Goal: Navigation & Orientation: Find specific page/section

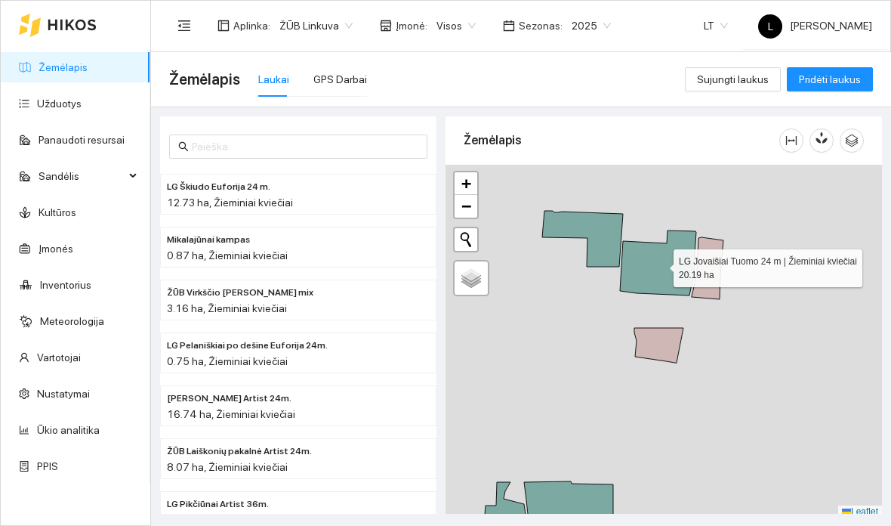
click at [765, 382] on div at bounding box center [664, 341] width 437 height 353
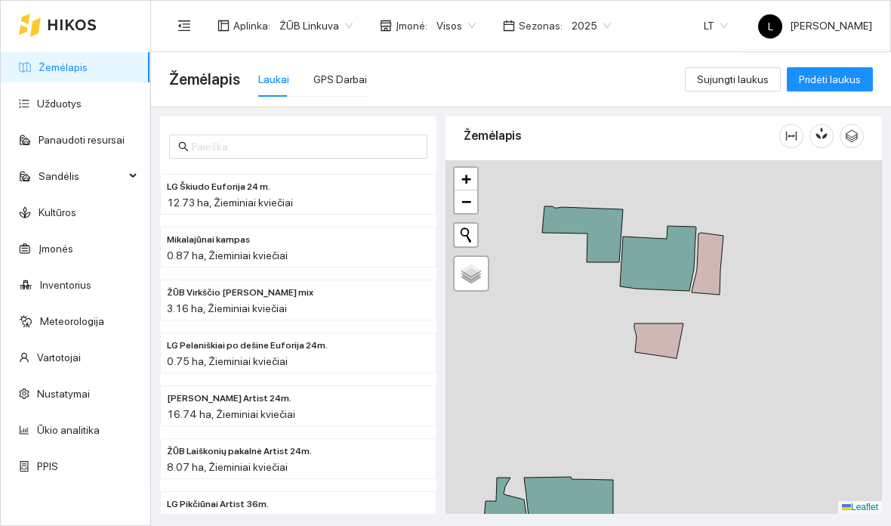
click at [599, 249] on div at bounding box center [664, 336] width 437 height 353
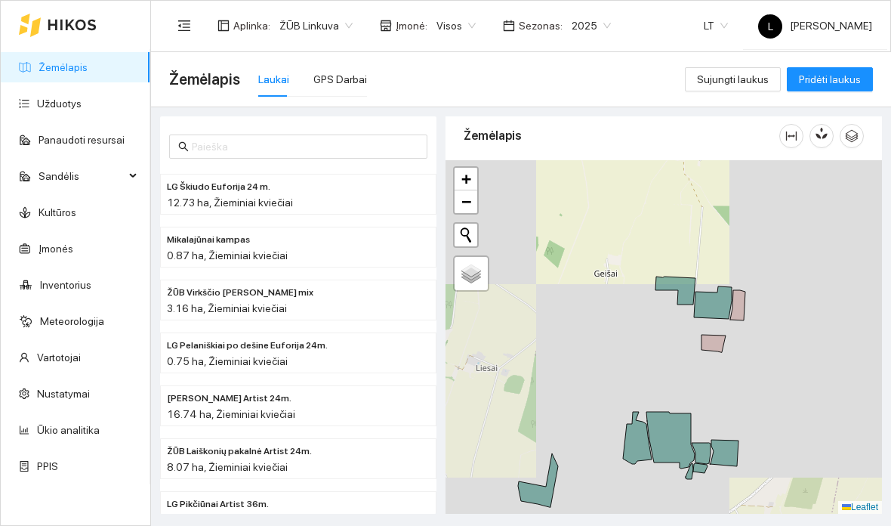
click at [793, 358] on div at bounding box center [664, 336] width 437 height 353
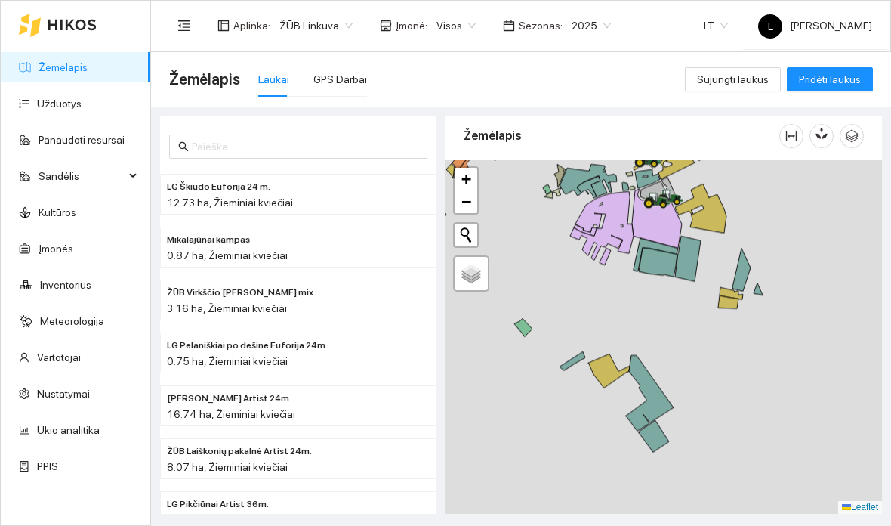
click at [724, 389] on div at bounding box center [664, 336] width 437 height 353
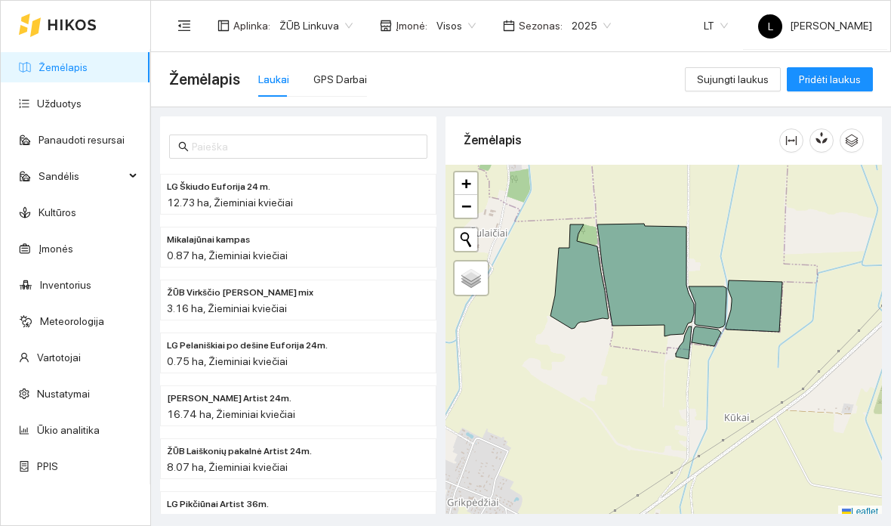
click at [749, 397] on div at bounding box center [664, 341] width 437 height 353
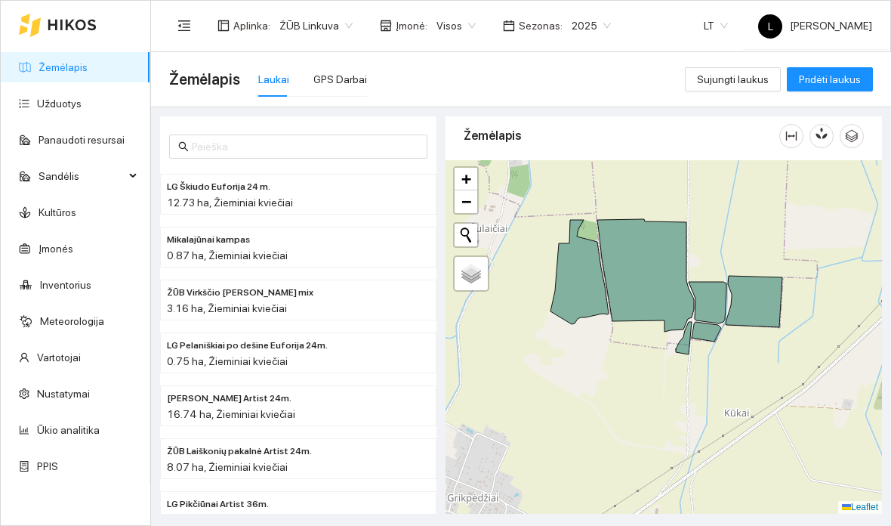
click at [681, 289] on div at bounding box center [664, 336] width 437 height 353
click at [694, 310] on div at bounding box center [664, 336] width 437 height 353
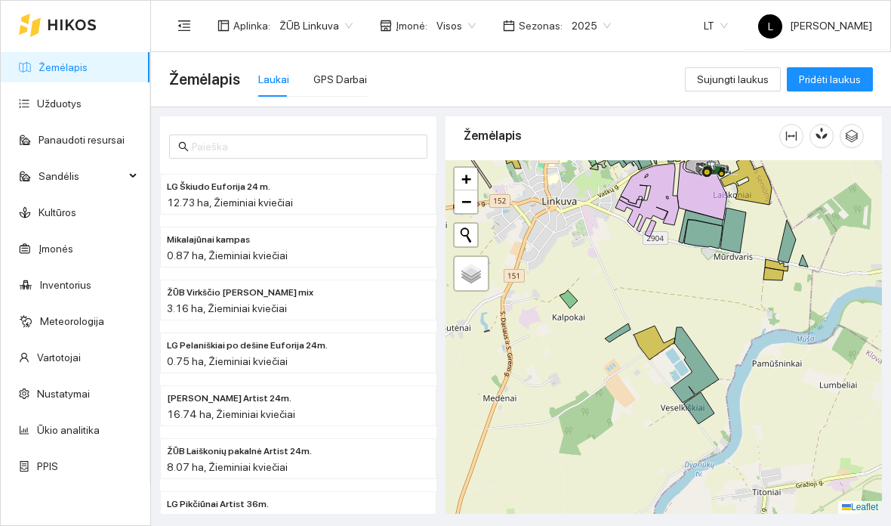
click at [766, 376] on div at bounding box center [664, 336] width 437 height 353
